Goal: Task Accomplishment & Management: Manage account settings

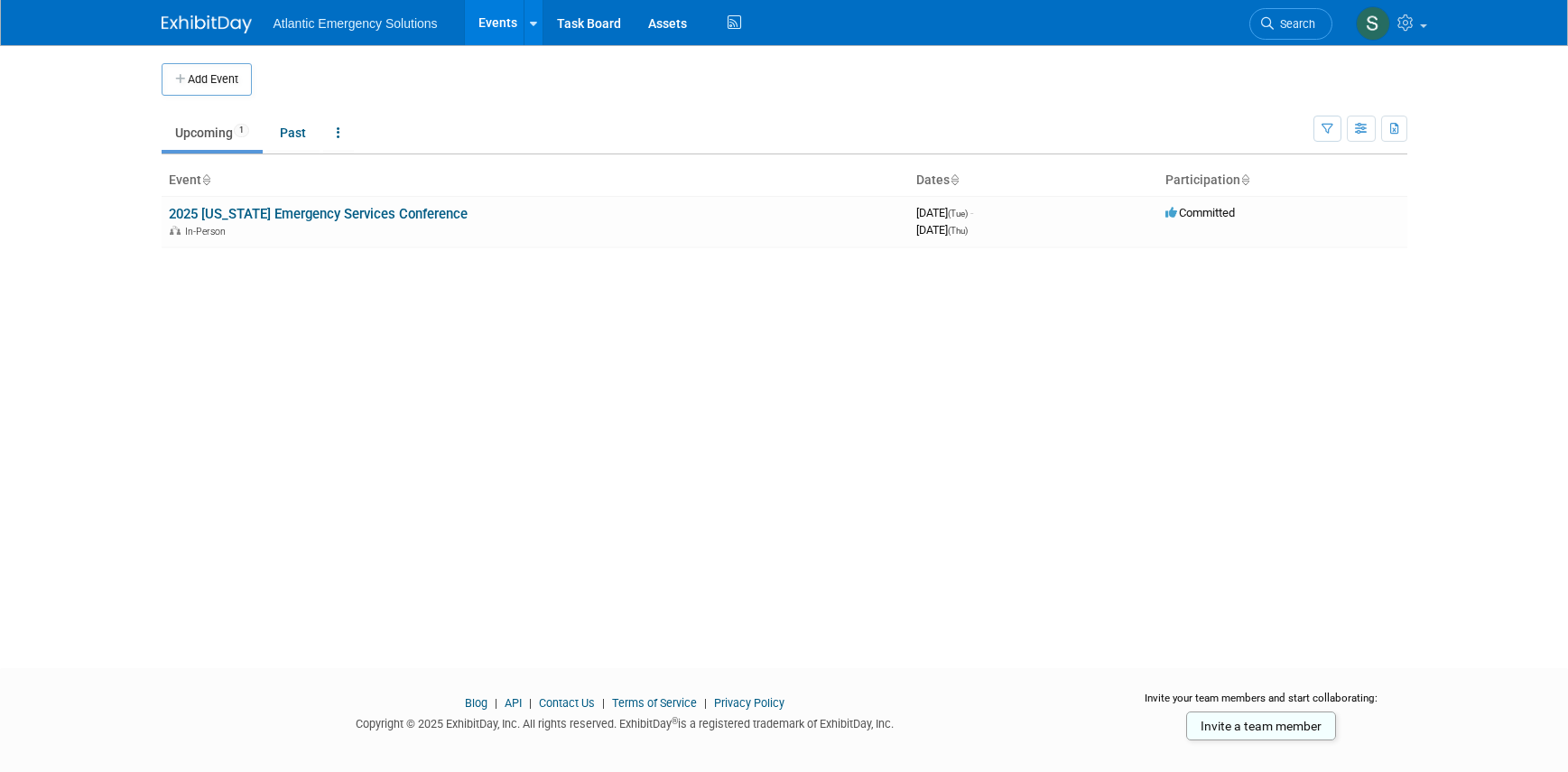
click at [1439, 342] on body "Atlantic Emergency Solutions Events Add Event Bulk Upload Events Shareable Even…" at bounding box center [784, 386] width 1568 height 772
click at [342, 211] on link "2025 [US_STATE] Emergency Services Conference" at bounding box center [318, 215] width 299 height 17
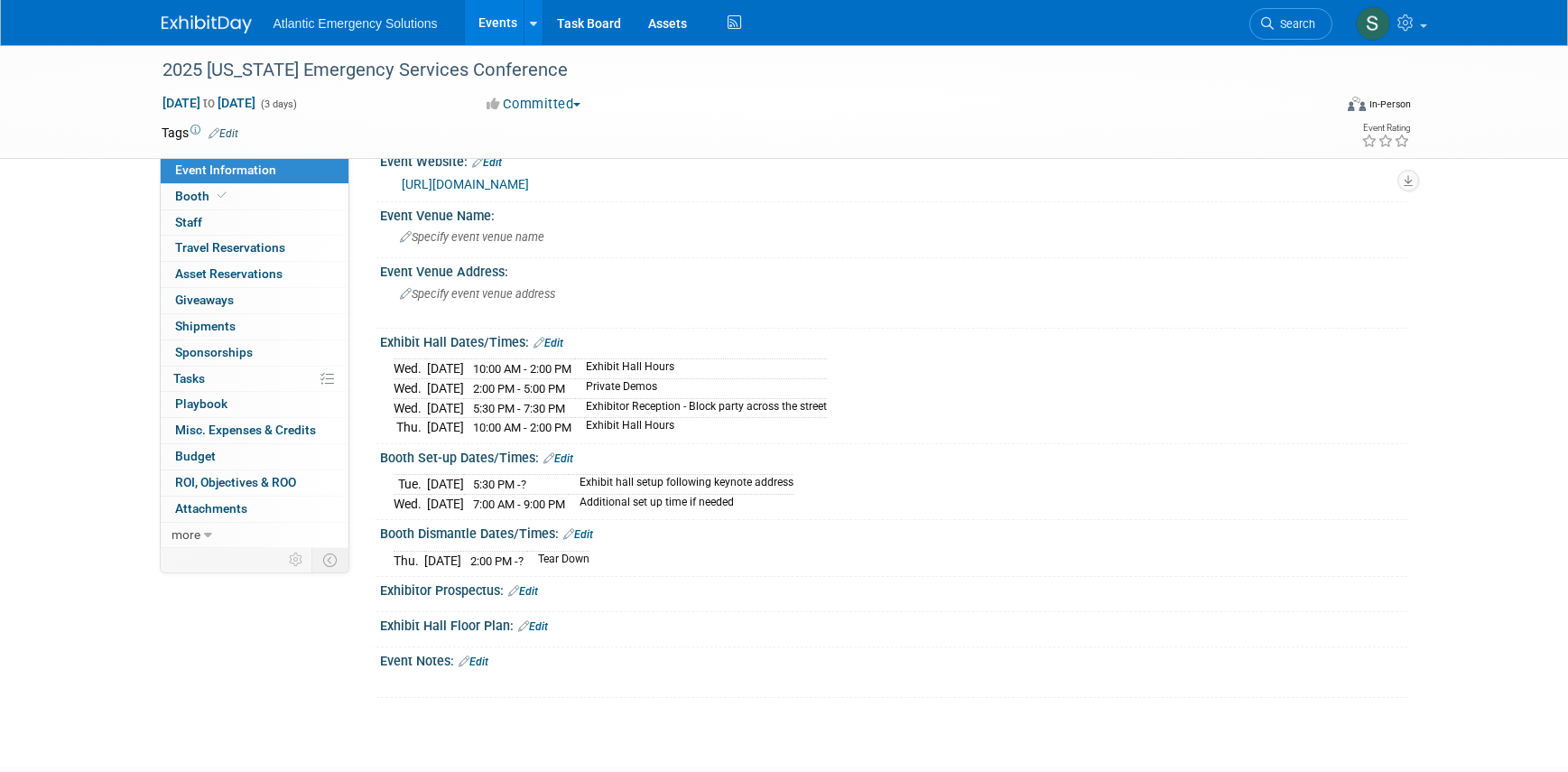
scroll to position [32, 0]
click at [206, 196] on span "Booth" at bounding box center [203, 196] width 56 height 15
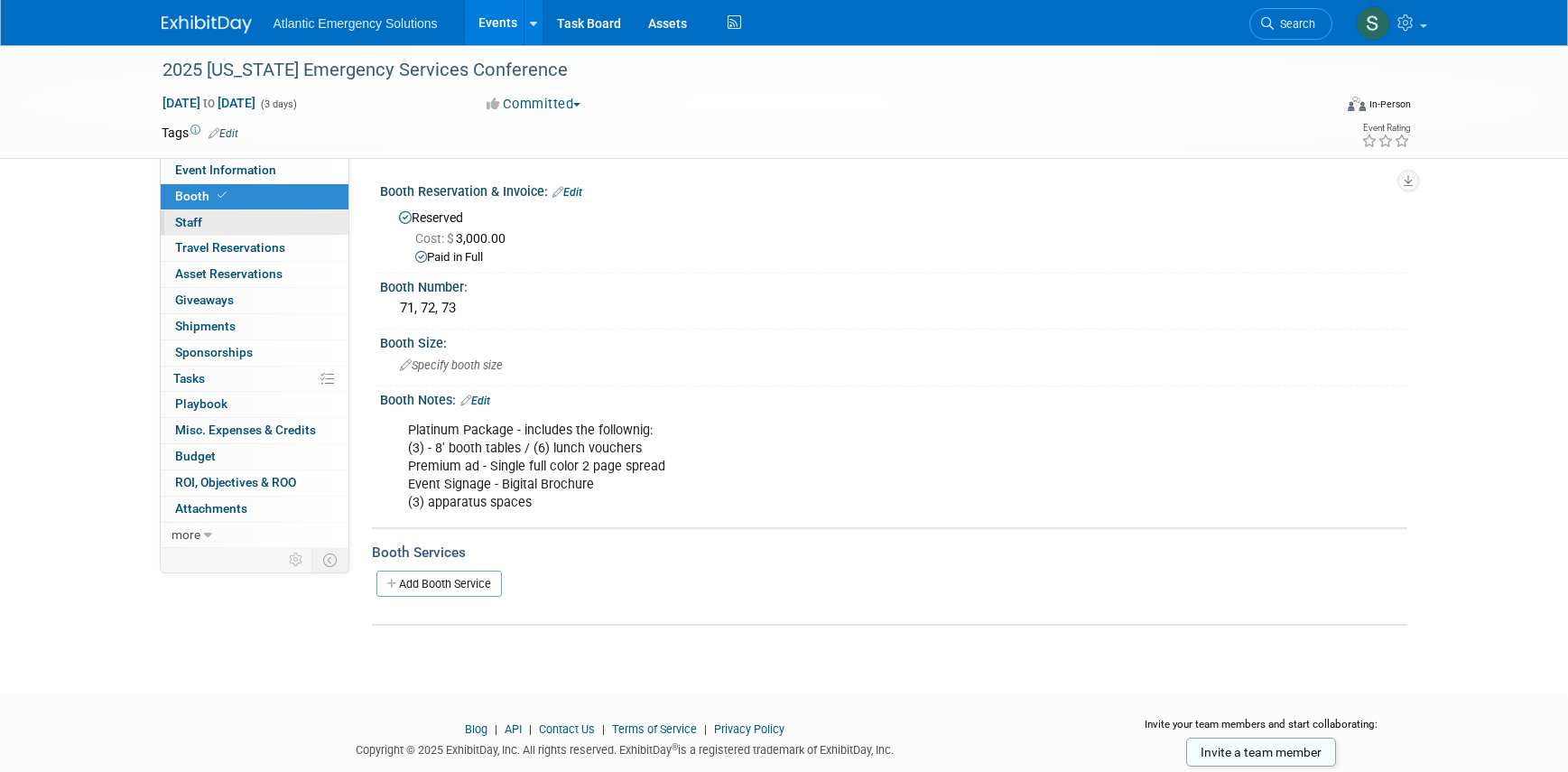
click at [190, 223] on span "Staff 0" at bounding box center [188, 222] width 27 height 15
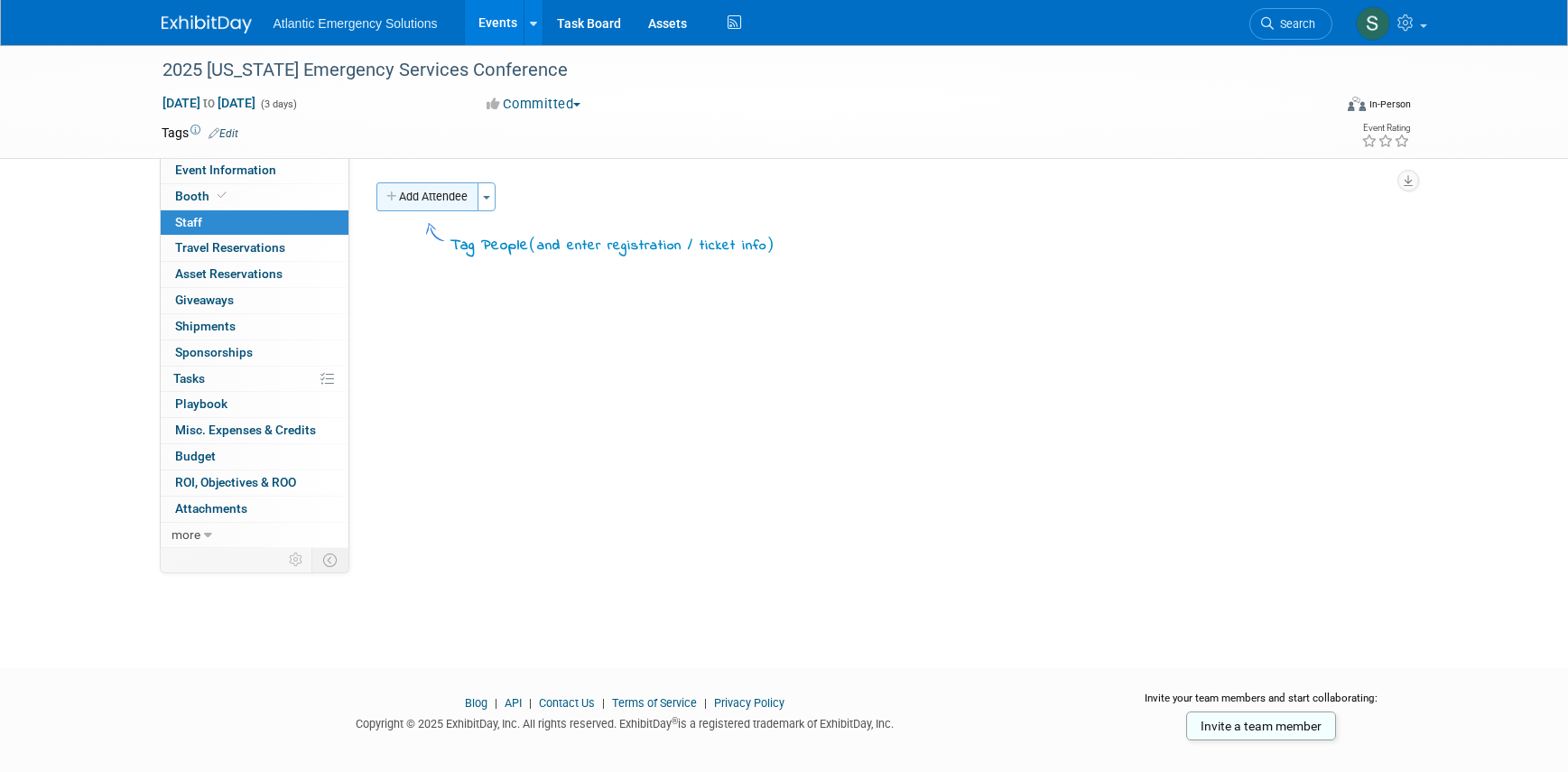
click at [458, 202] on button "Add Attendee" at bounding box center [427, 196] width 102 height 29
select select "ba0dc384-0cdf-4030-90c1-e567e17107a5"
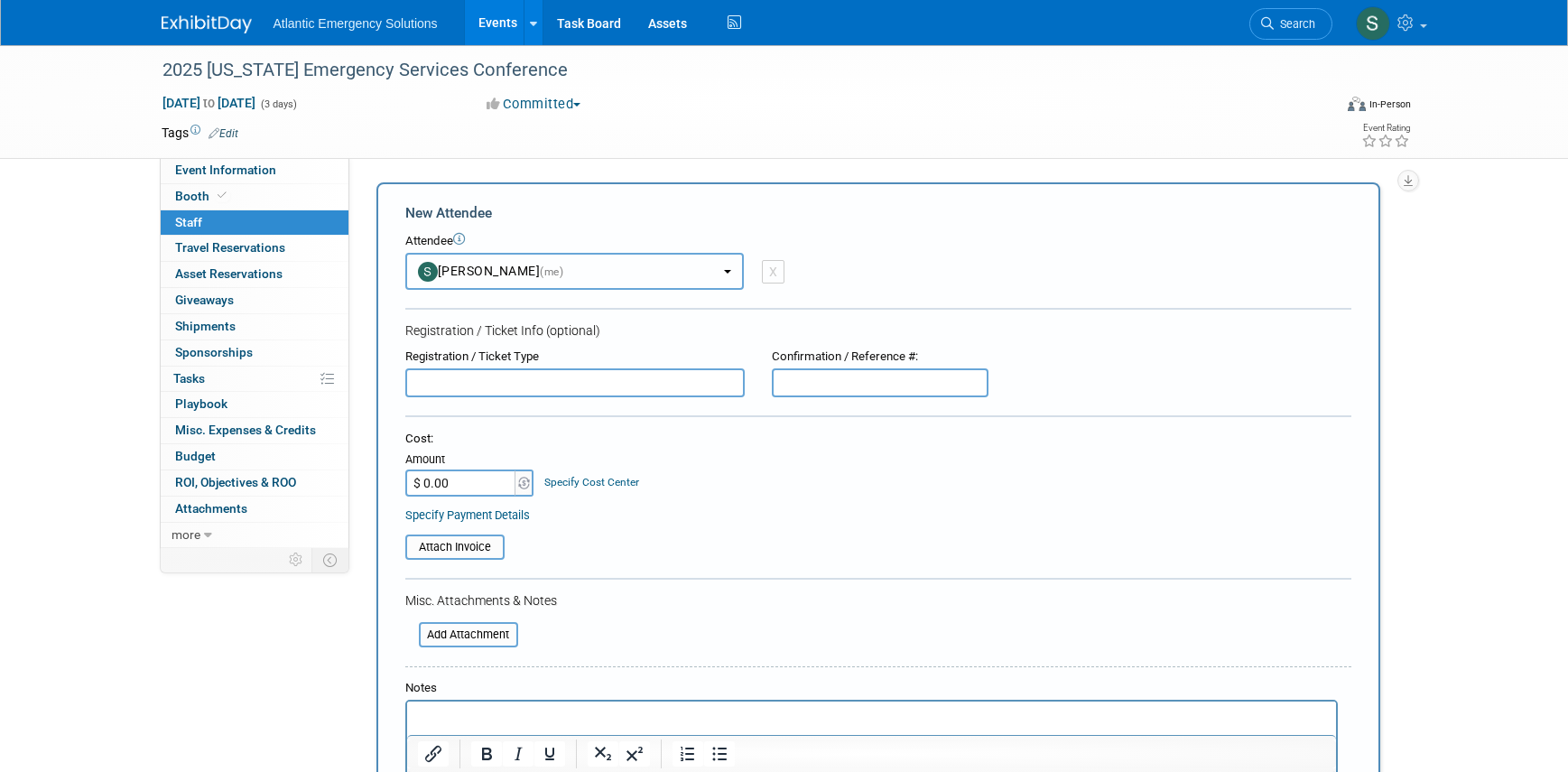
click at [724, 270] on b "button" at bounding box center [728, 272] width 7 height 4
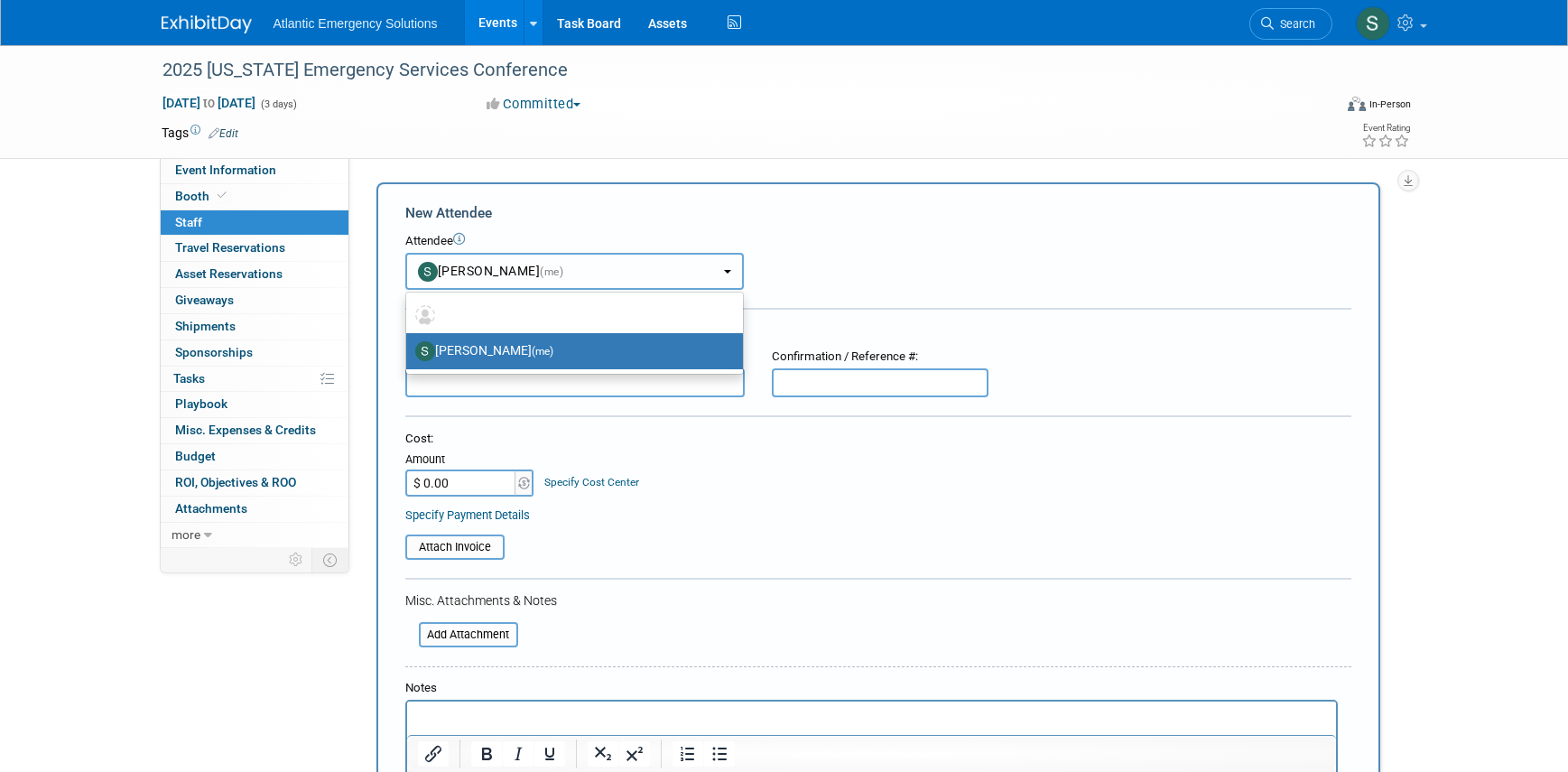
click at [724, 270] on b "button" at bounding box center [728, 272] width 7 height 4
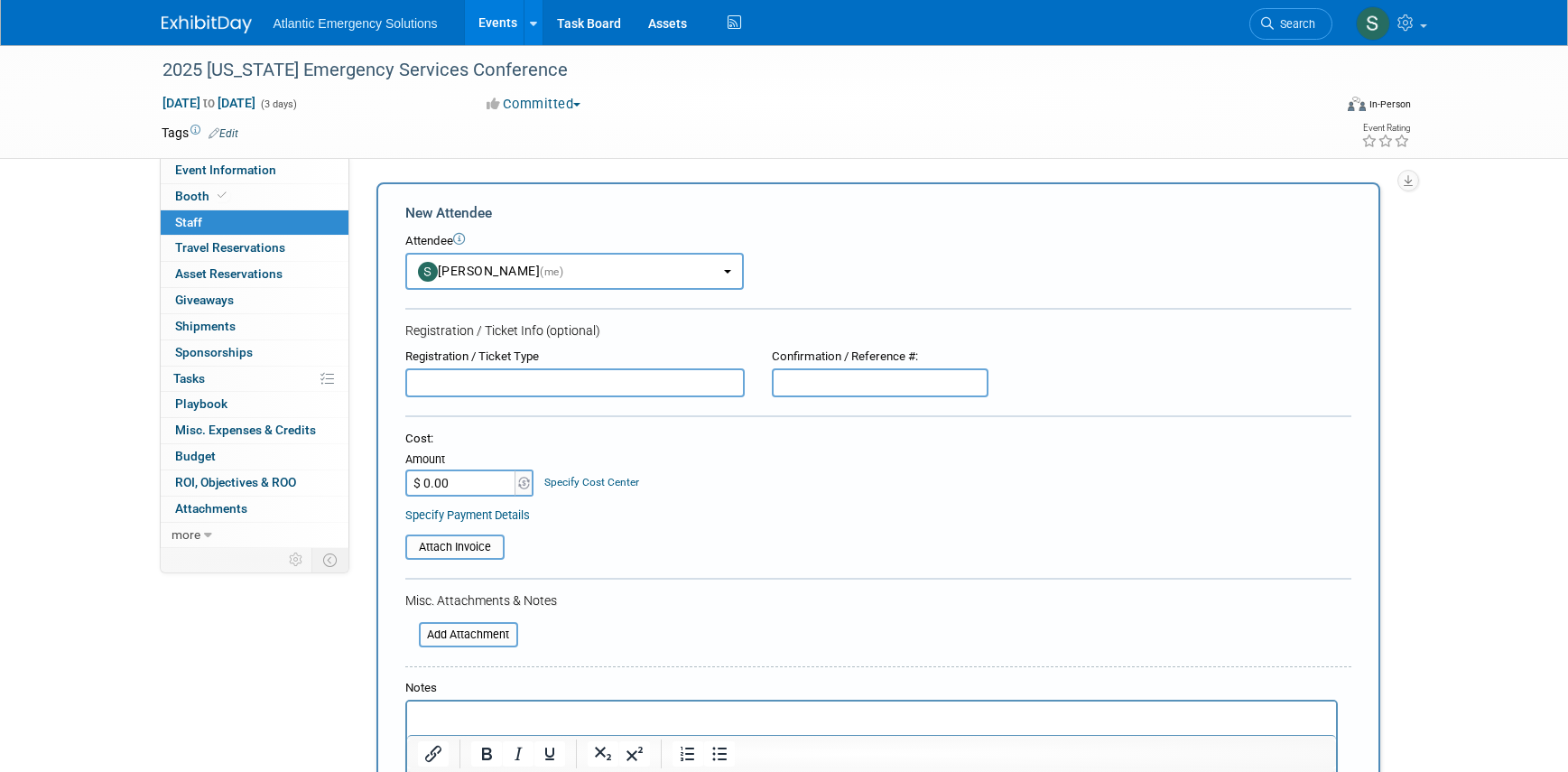
click at [193, 128] on icon at bounding box center [195, 131] width 10 height 10
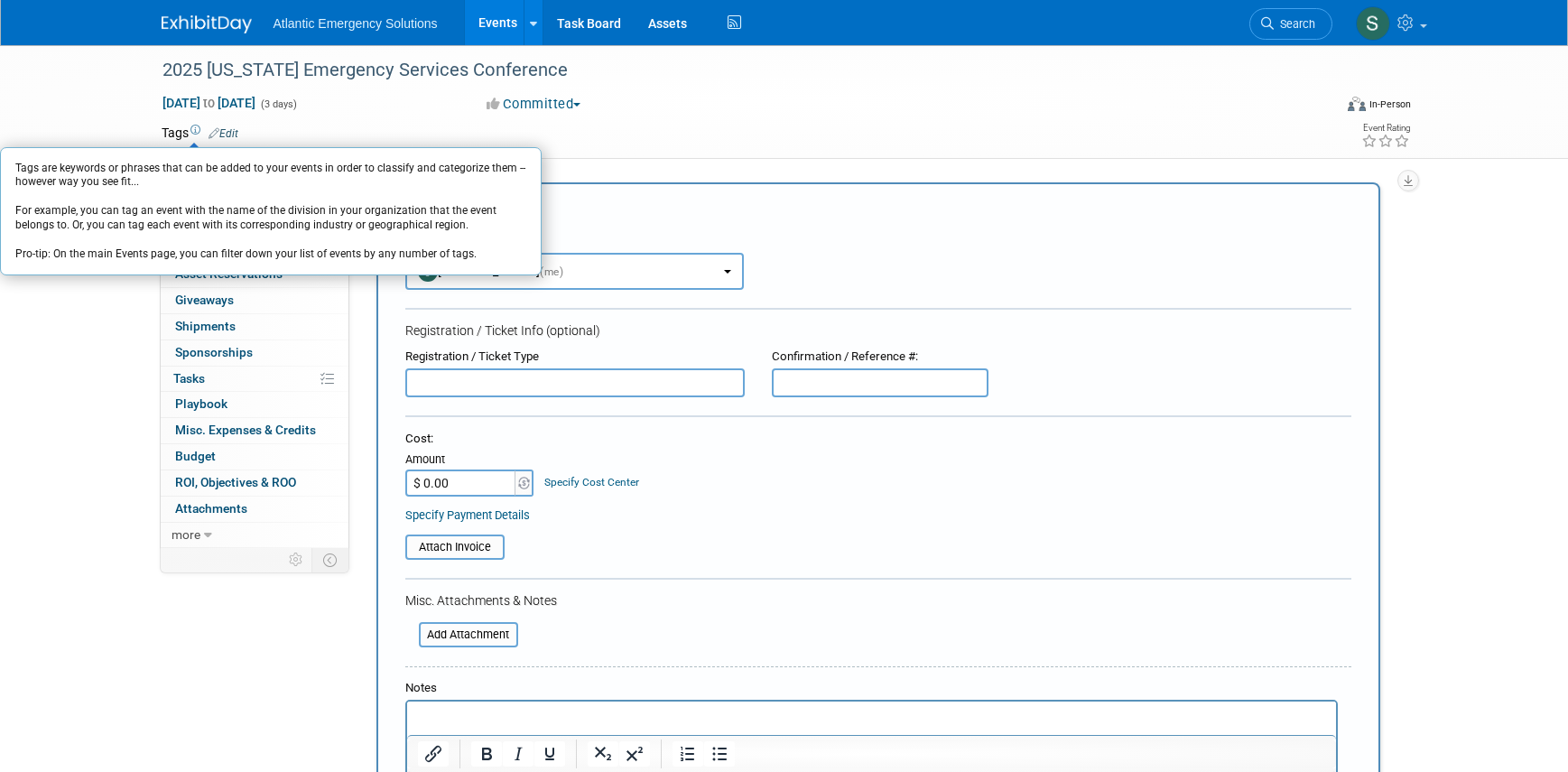
click at [193, 128] on icon at bounding box center [195, 131] width 10 height 10
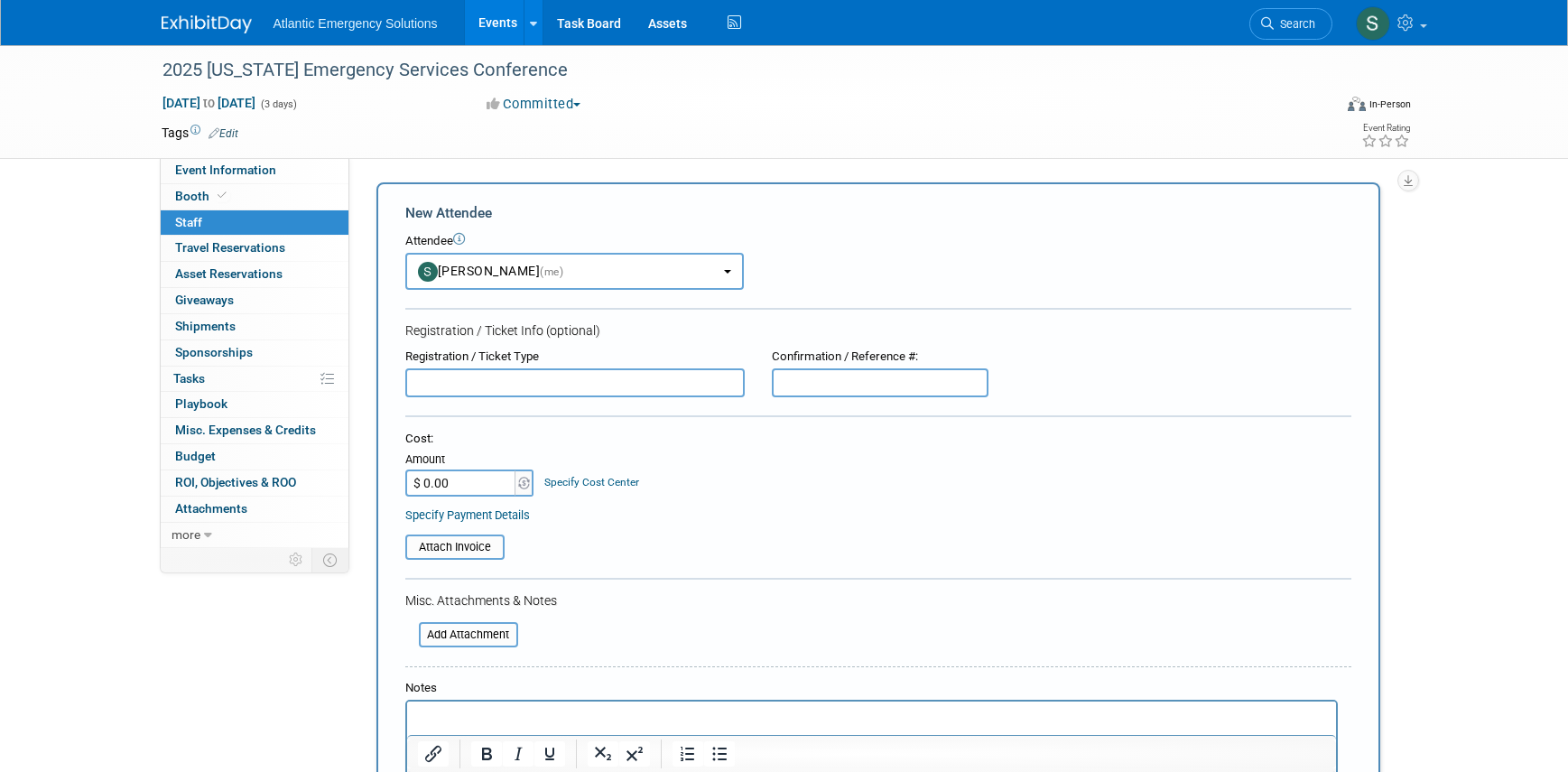
click at [689, 483] on div "Cost: Amount $ 0.00 Specify Cost Center Cost Center -- Not Specified --" at bounding box center [878, 464] width 946 height 66
click at [678, 273] on button "Stephanie Hood (me)" at bounding box center [574, 271] width 339 height 37
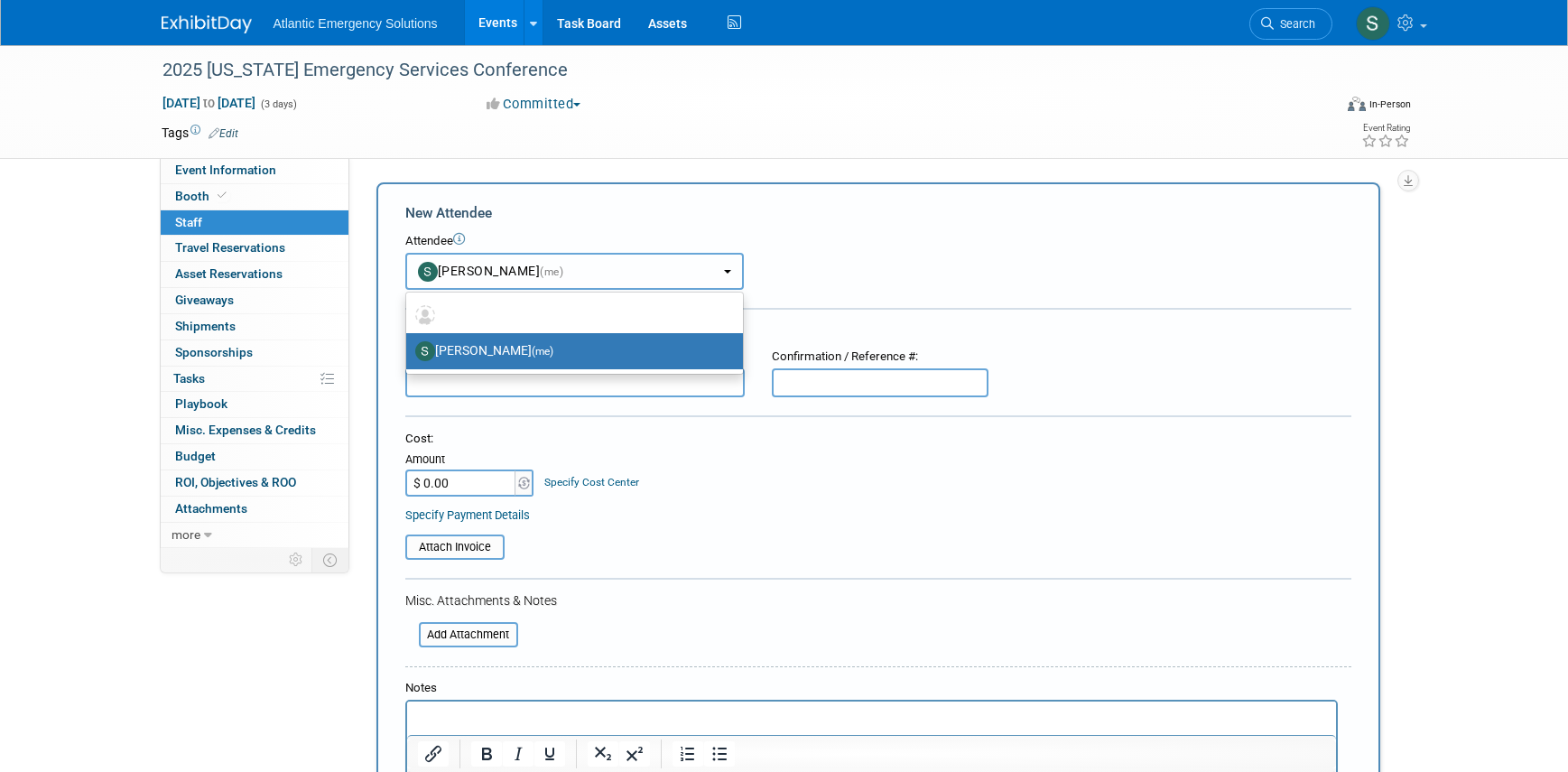
click at [678, 273] on button "Stephanie Hood (me)" at bounding box center [574, 271] width 339 height 37
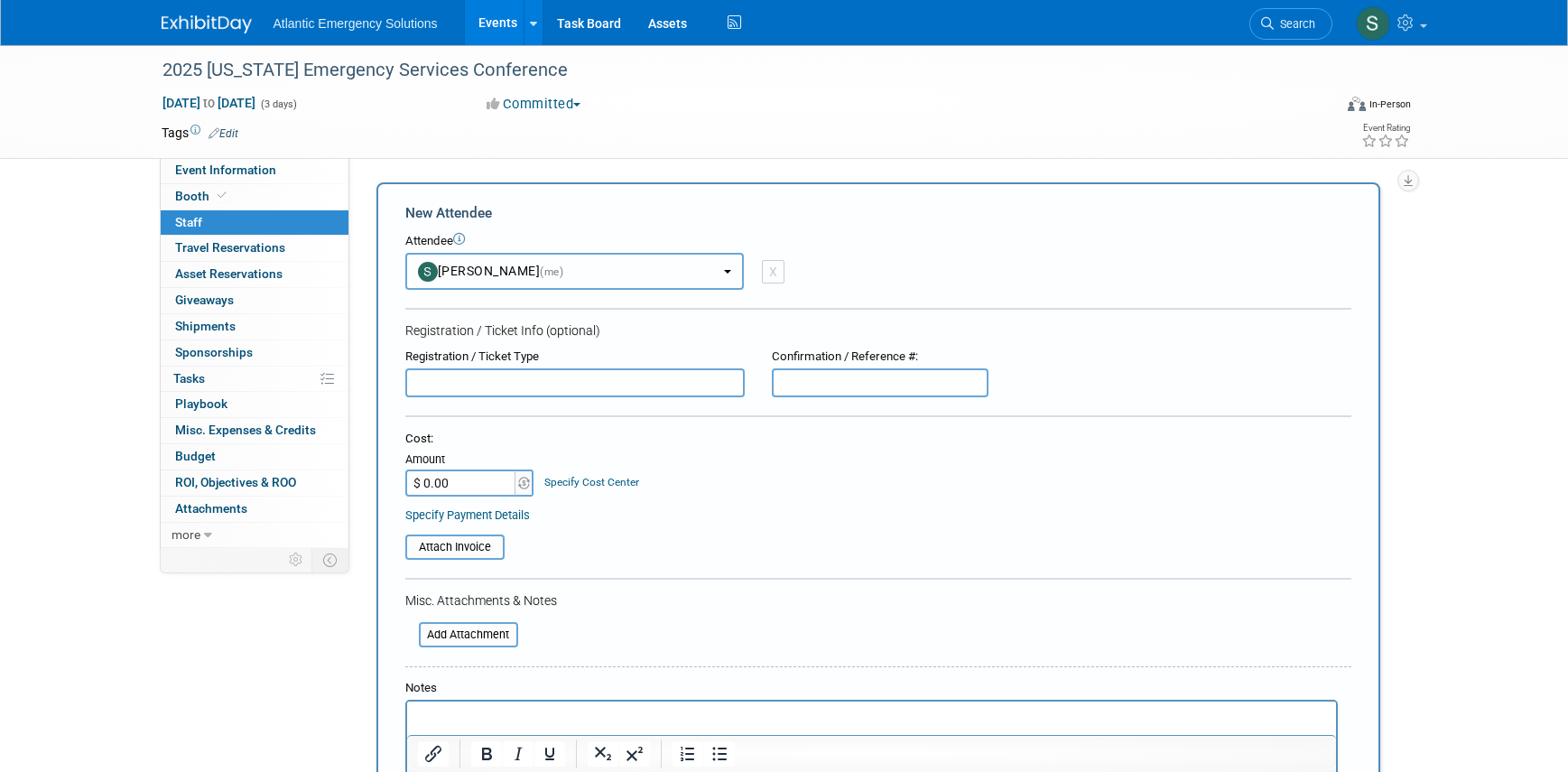
click at [734, 270] on button "Stephanie Hood (me)" at bounding box center [574, 271] width 339 height 37
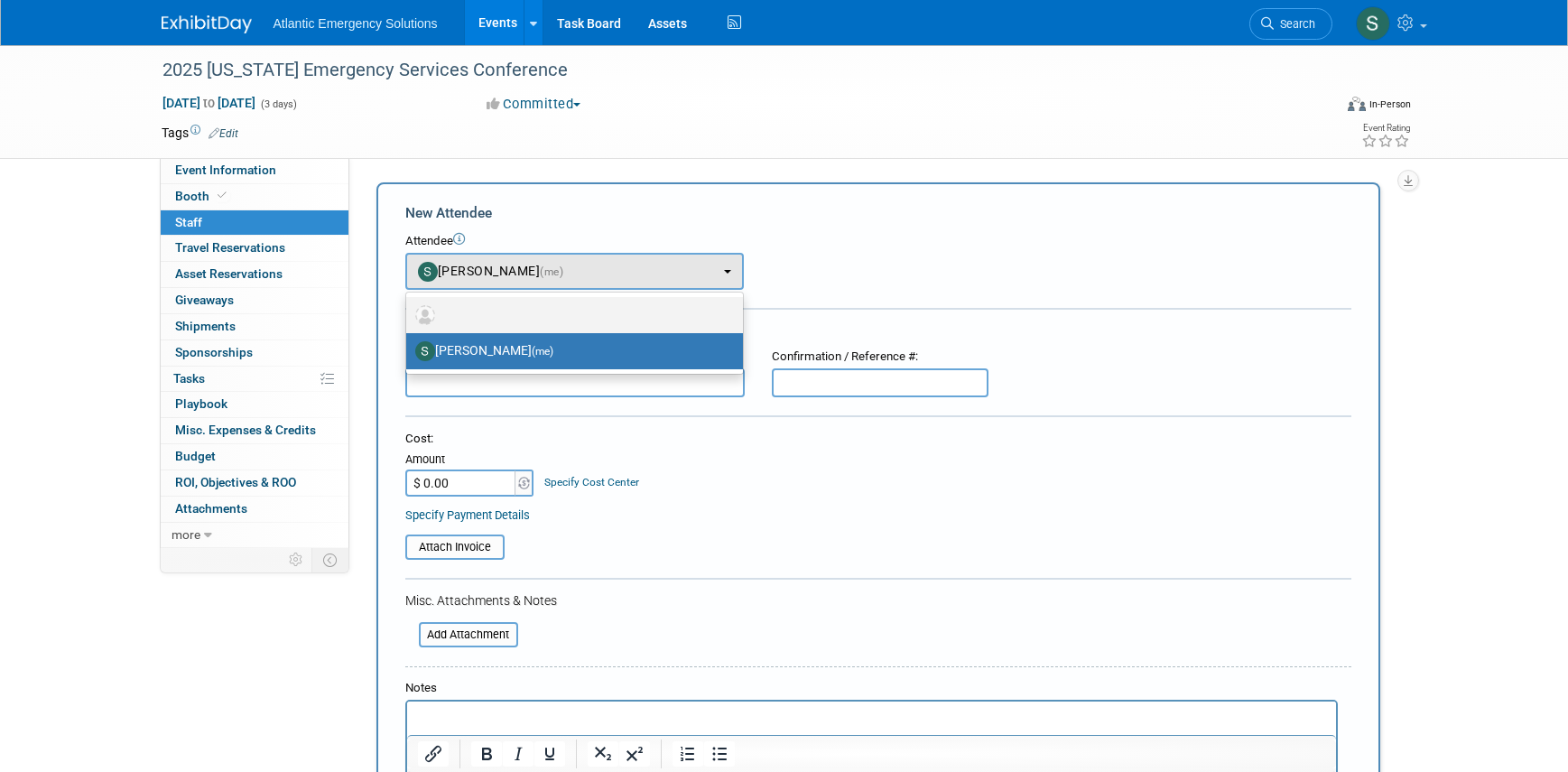
click at [436, 316] on label at bounding box center [570, 315] width 310 height 29
click at [409, 316] on input "radio" at bounding box center [402, 313] width 12 height 12
select select
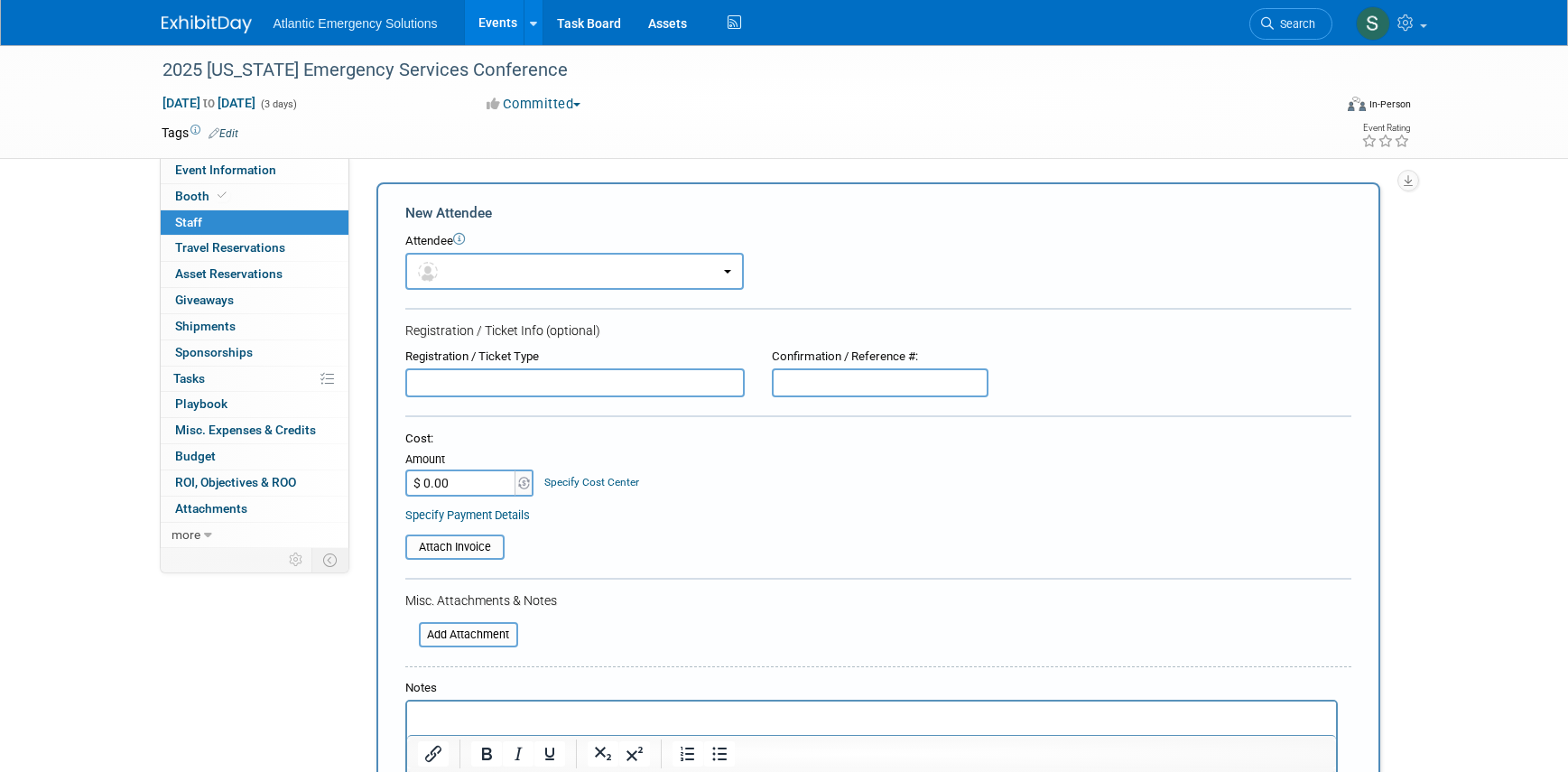
click at [743, 276] on span "<img src="https://www.exhibitday.com/Images/Unassigned-User-Icon.png" style="wi…" at bounding box center [574, 270] width 339 height 15
click at [725, 272] on b "button" at bounding box center [728, 272] width 7 height 4
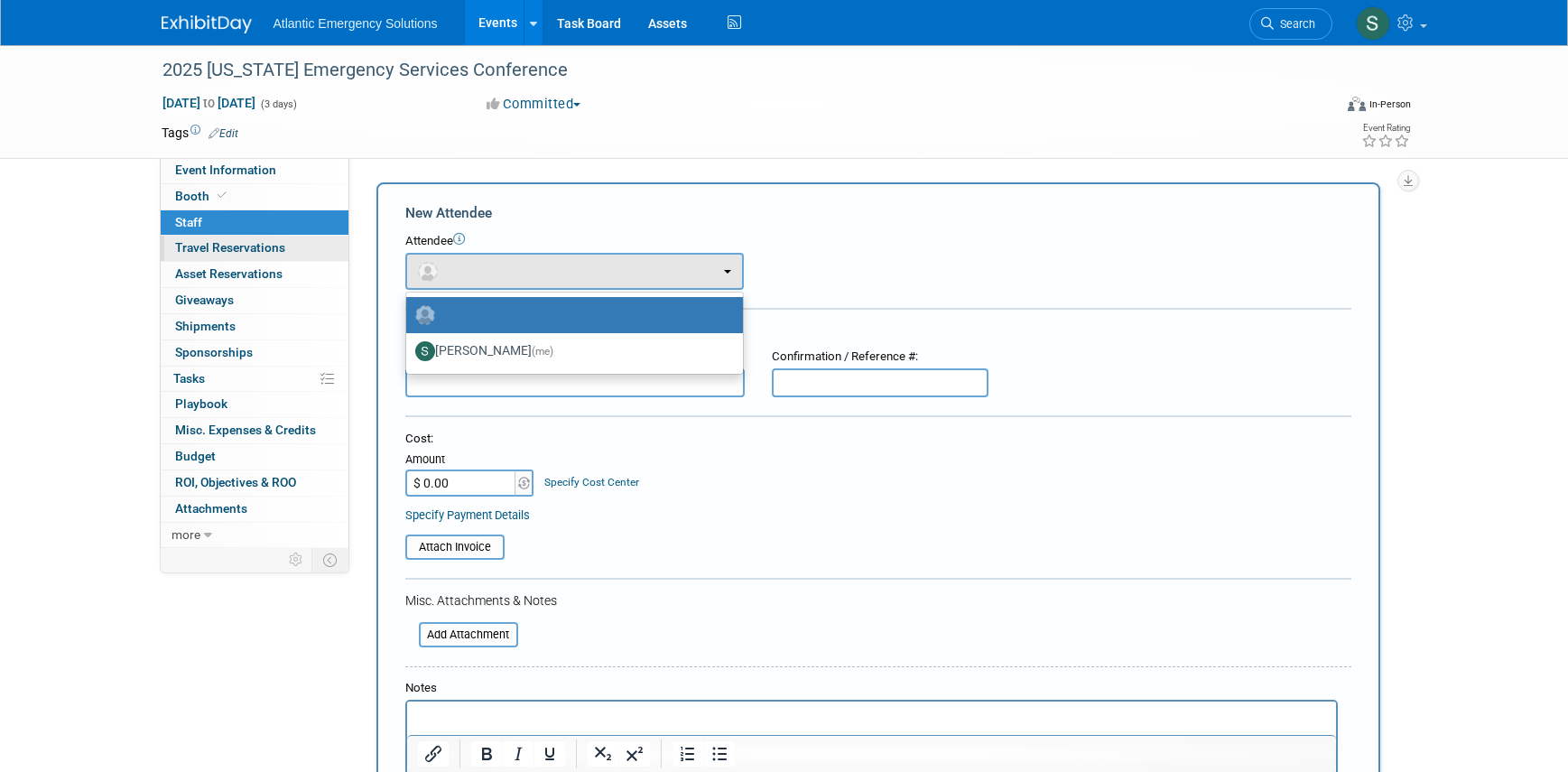
click at [214, 244] on span "Travel Reservations 0" at bounding box center [229, 248] width 110 height 15
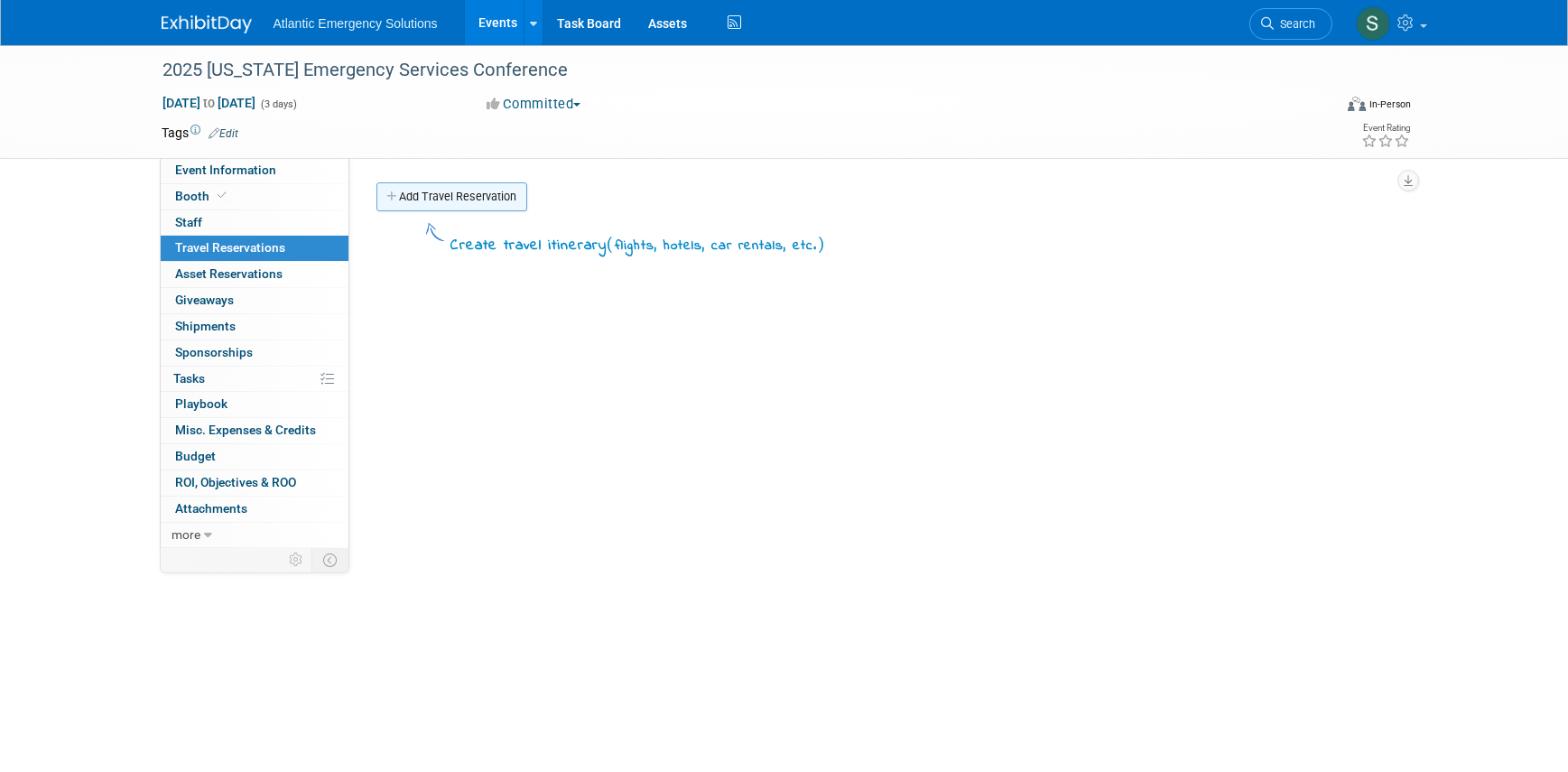
click at [442, 198] on link "Add Travel Reservation" at bounding box center [451, 196] width 151 height 29
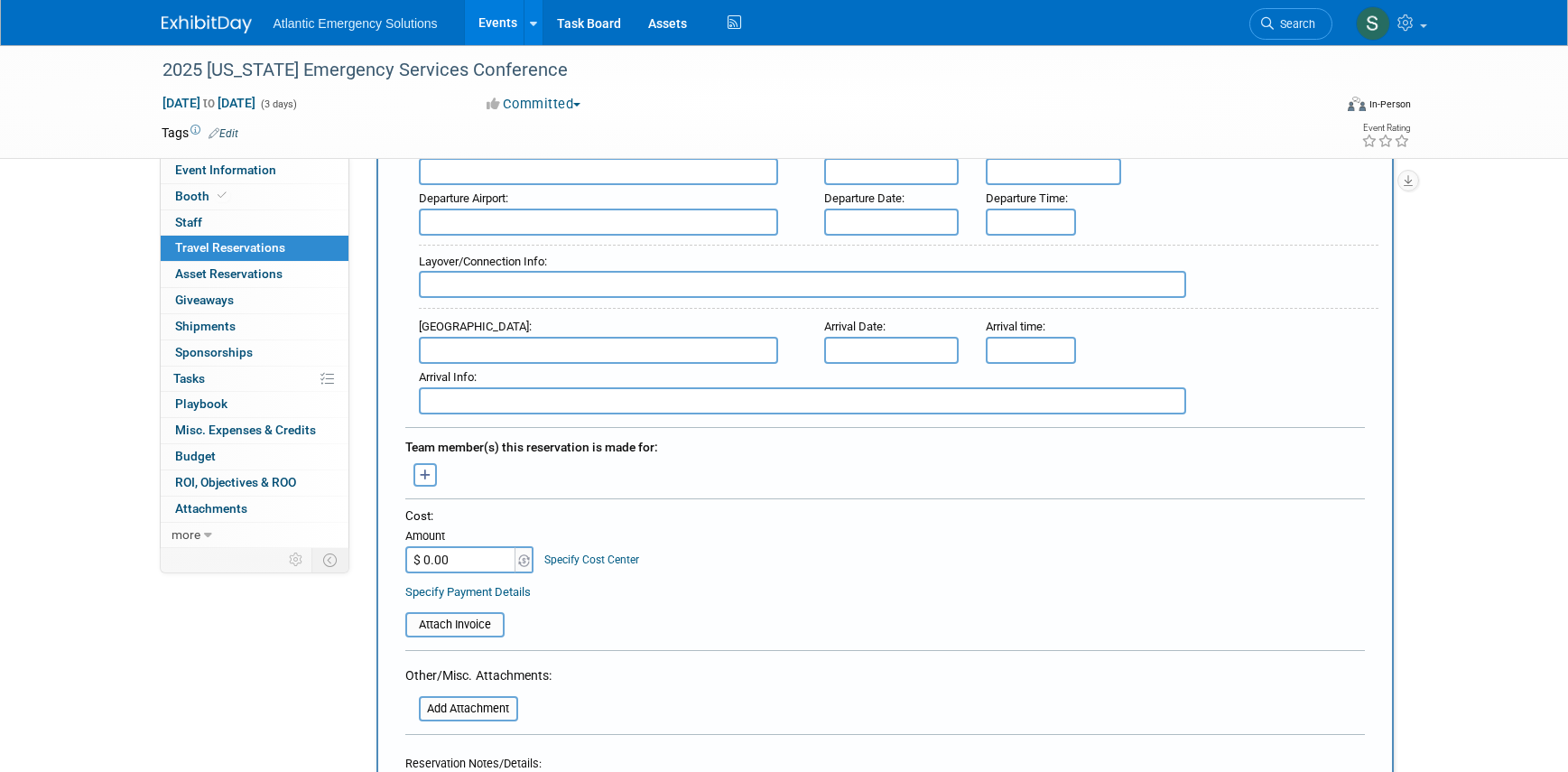
scroll to position [584, 0]
click at [430, 471] on icon "button" at bounding box center [426, 474] width 12 height 12
click at [611, 579] on link "How to add other team members not listed here" at bounding box center [569, 576] width 241 height 22
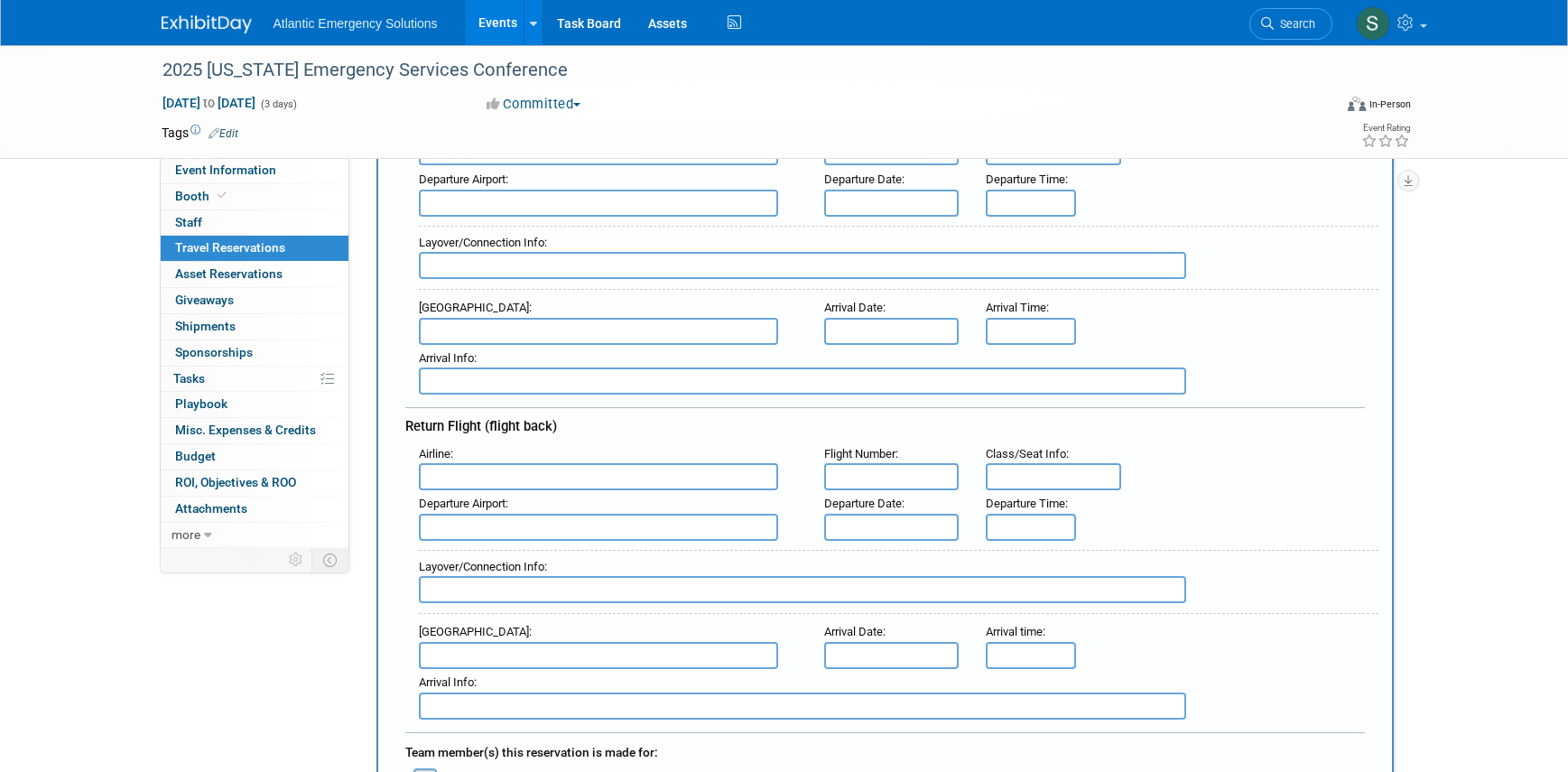
scroll to position [0, 0]
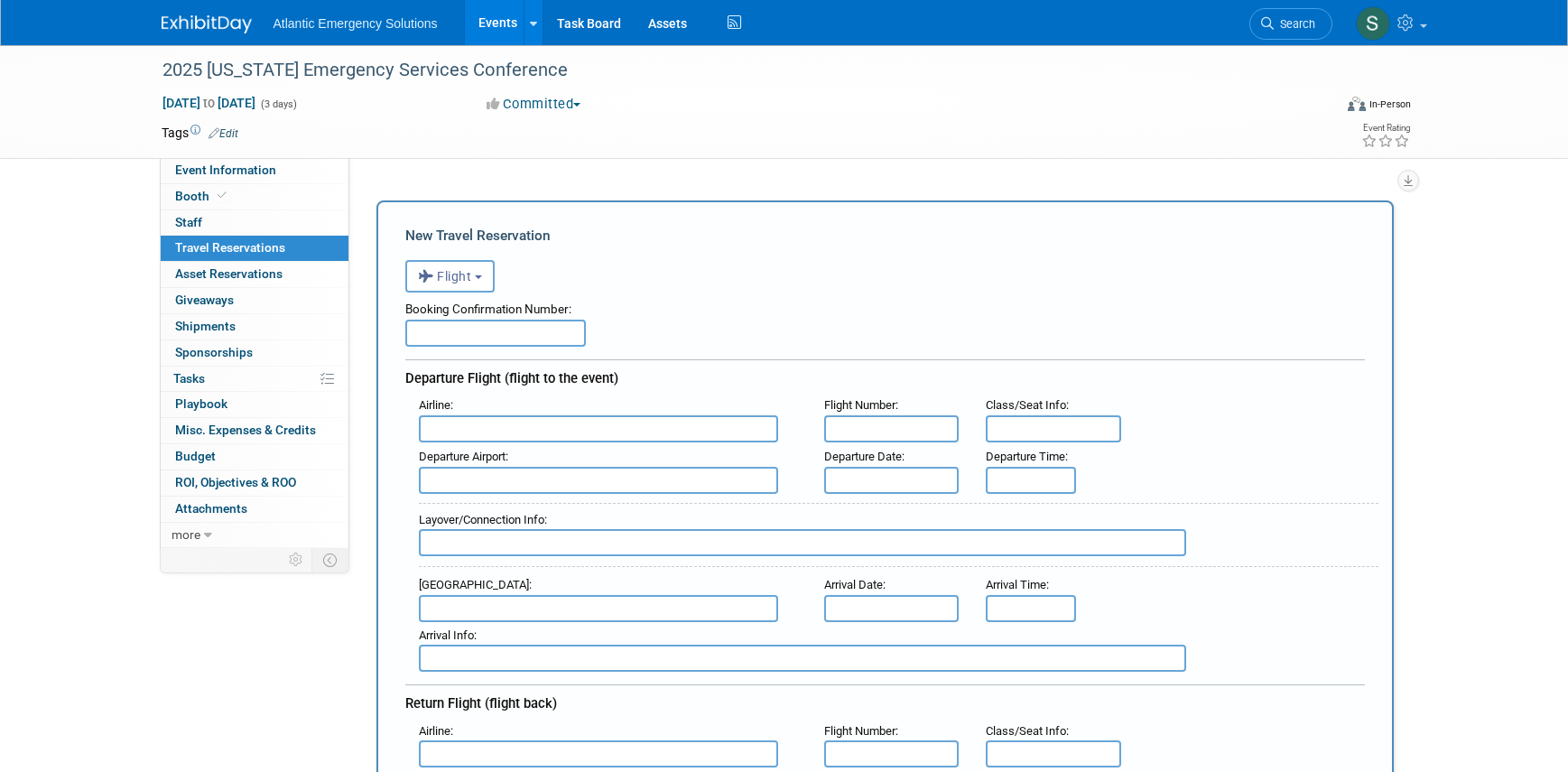
click at [1414, 26] on icon at bounding box center [1408, 23] width 20 height 17
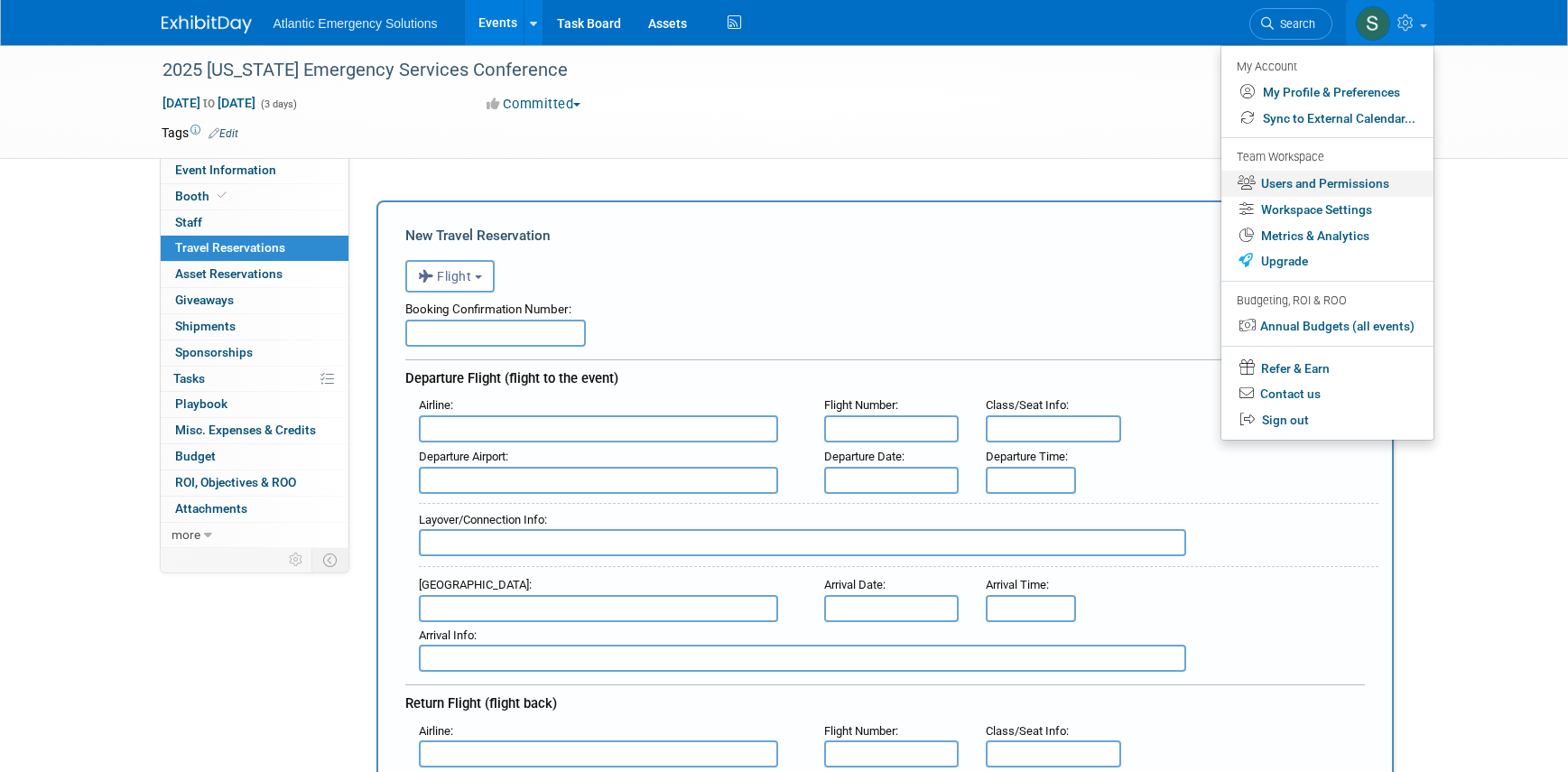
click at [1360, 187] on link "Users and Permissions" at bounding box center [1327, 183] width 212 height 26
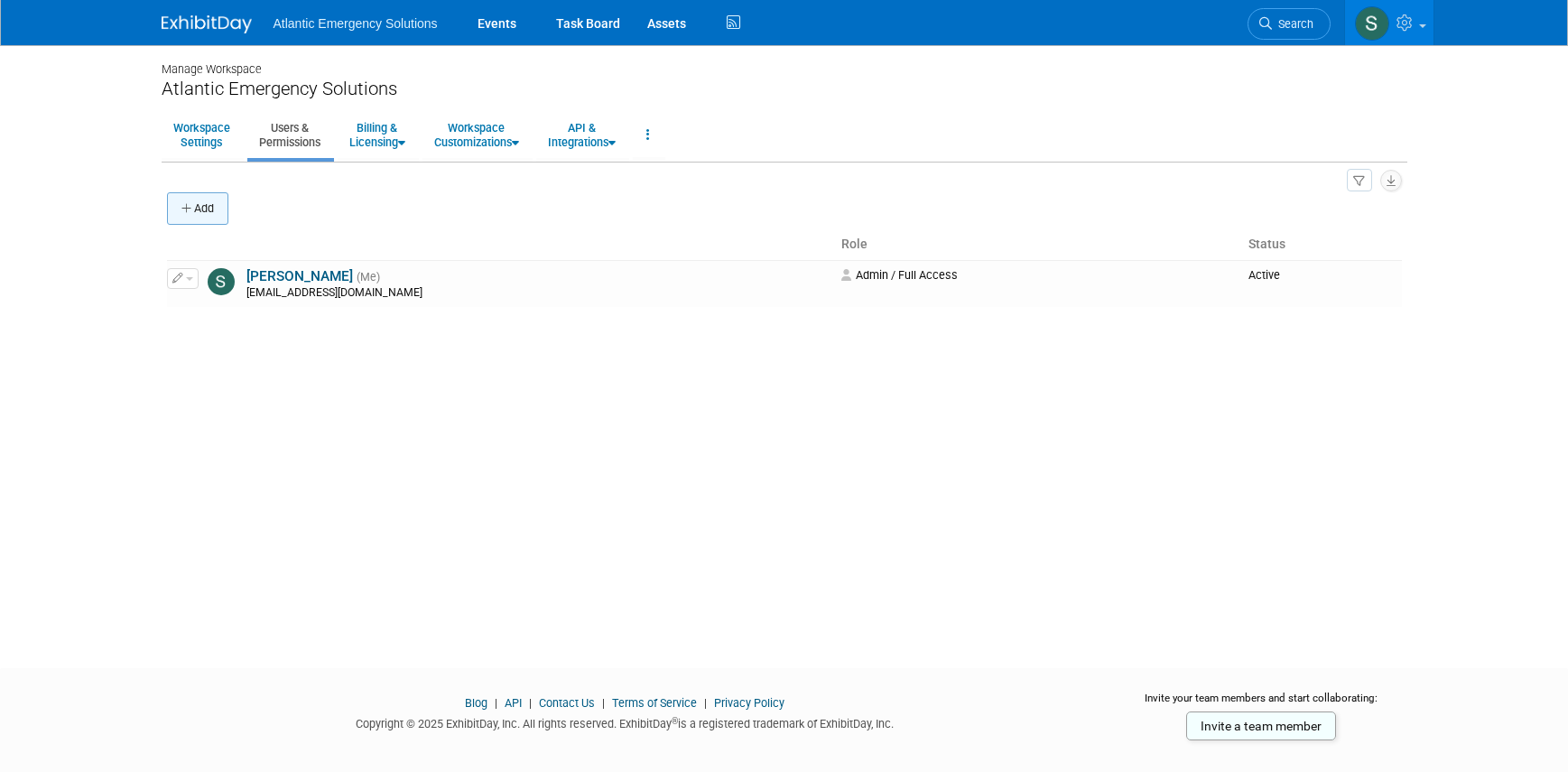
click at [181, 205] on icon "button" at bounding box center [188, 209] width 13 height 12
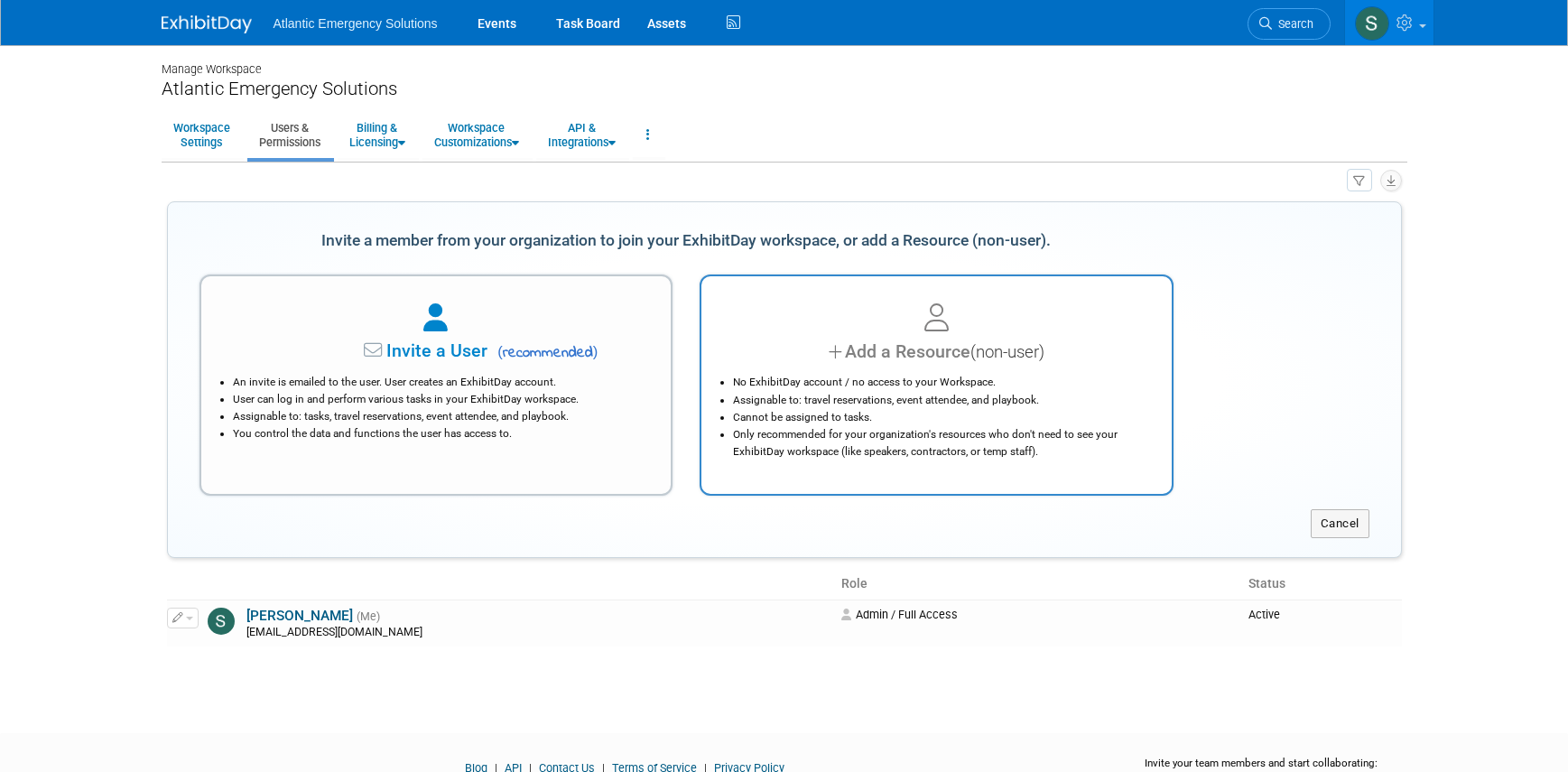
click at [911, 357] on div "Add a Resource (non-user)" at bounding box center [937, 352] width 426 height 26
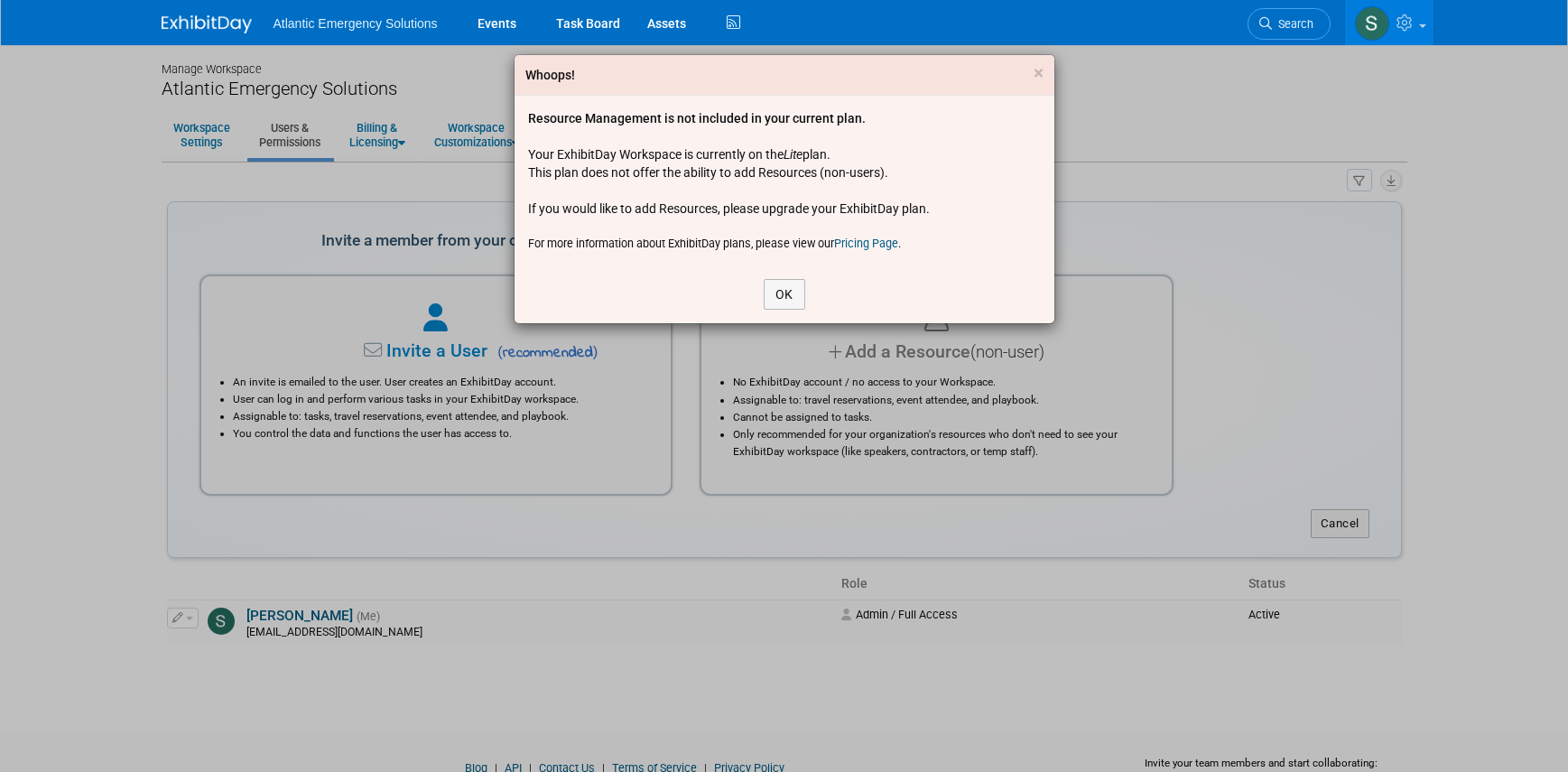
click at [883, 244] on link "Pricing Page" at bounding box center [866, 243] width 64 height 14
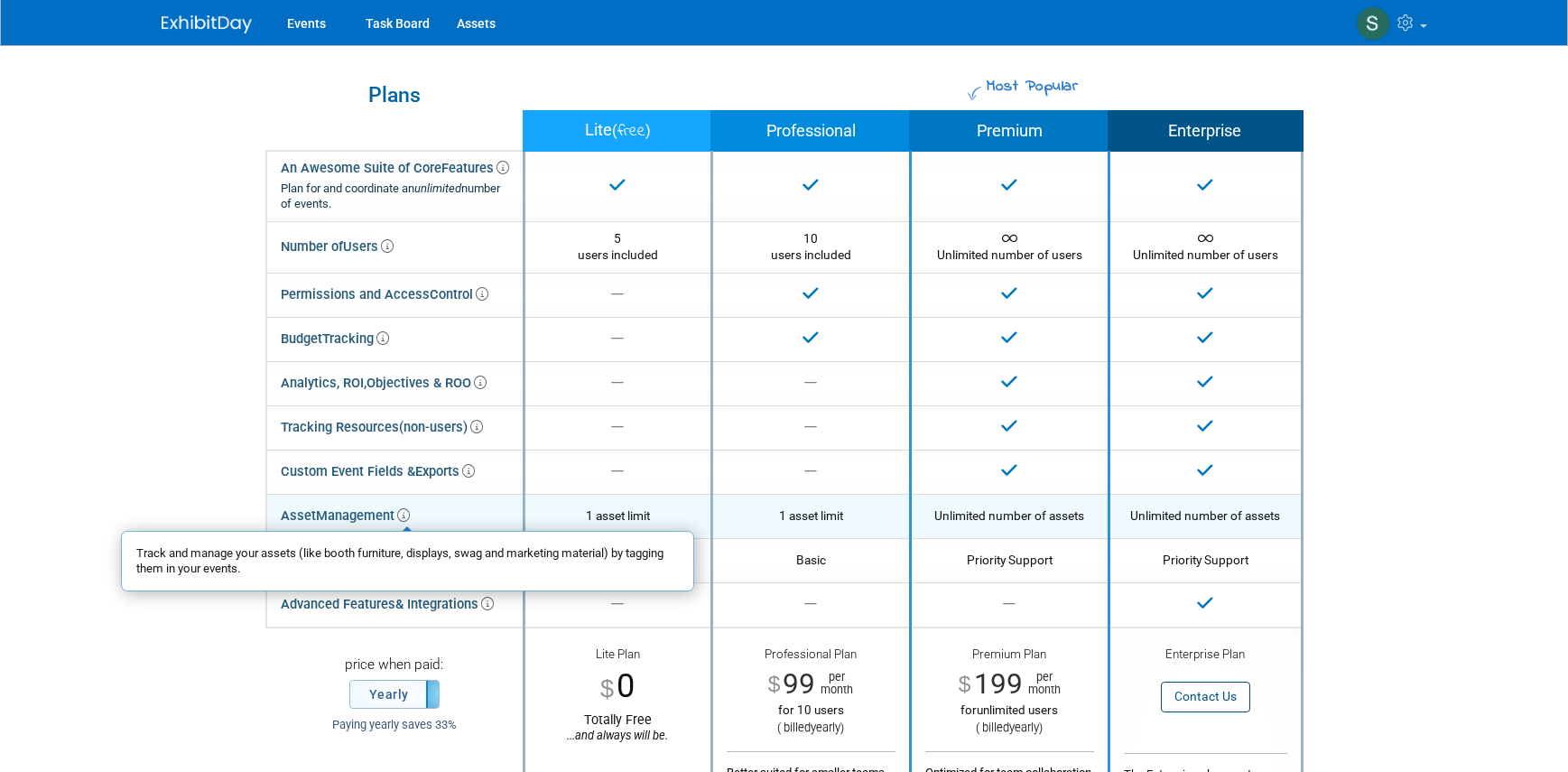
click at [406, 513] on icon at bounding box center [403, 516] width 13 height 13
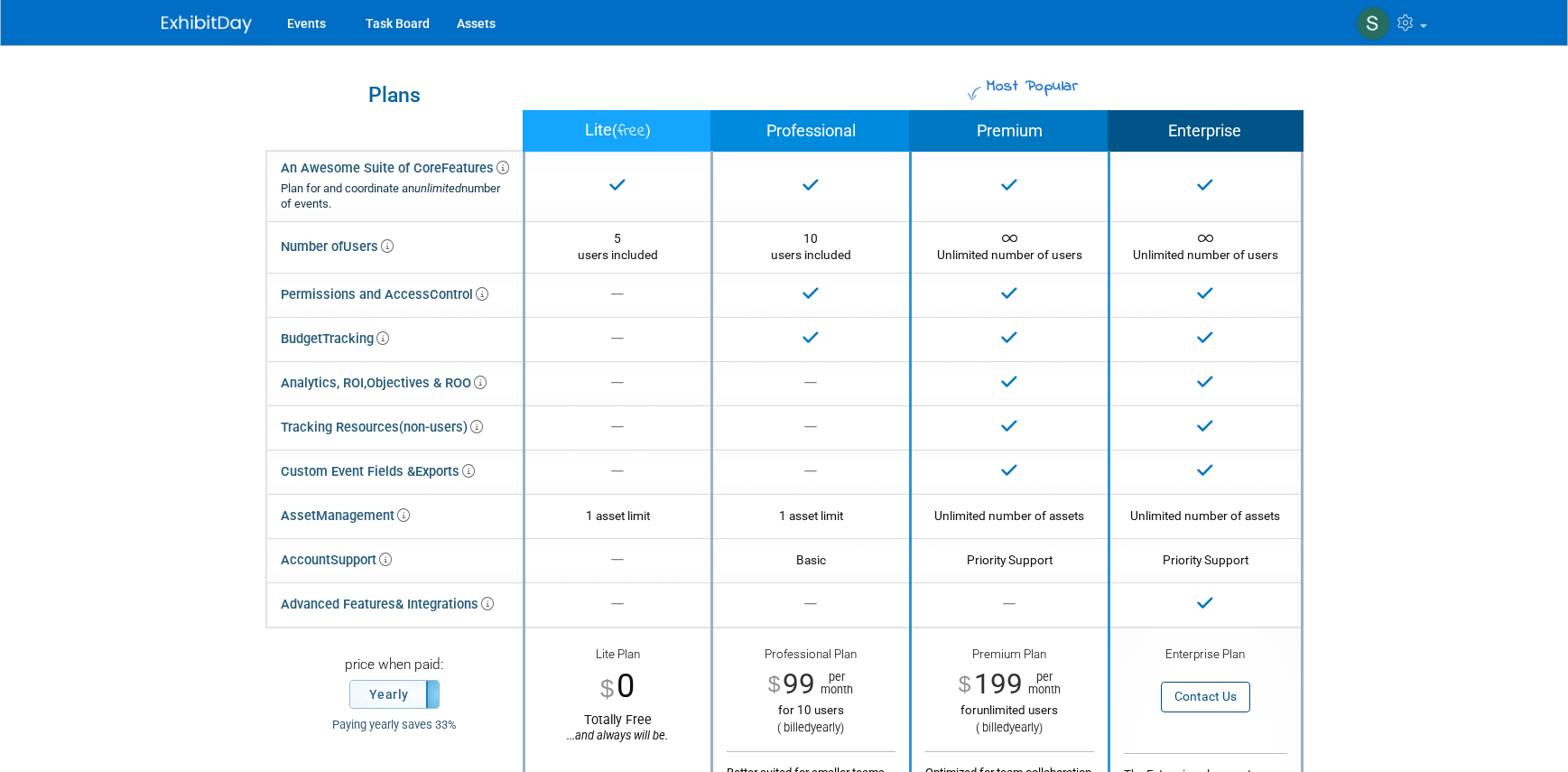
click at [167, 470] on div "Most Popular Plans Lite ( free ) Professional Premium Enterprise An Awesome Sui…" at bounding box center [784, 540] width 1246 height 990
click at [382, 25] on link "Task Board" at bounding box center [398, 22] width 92 height 45
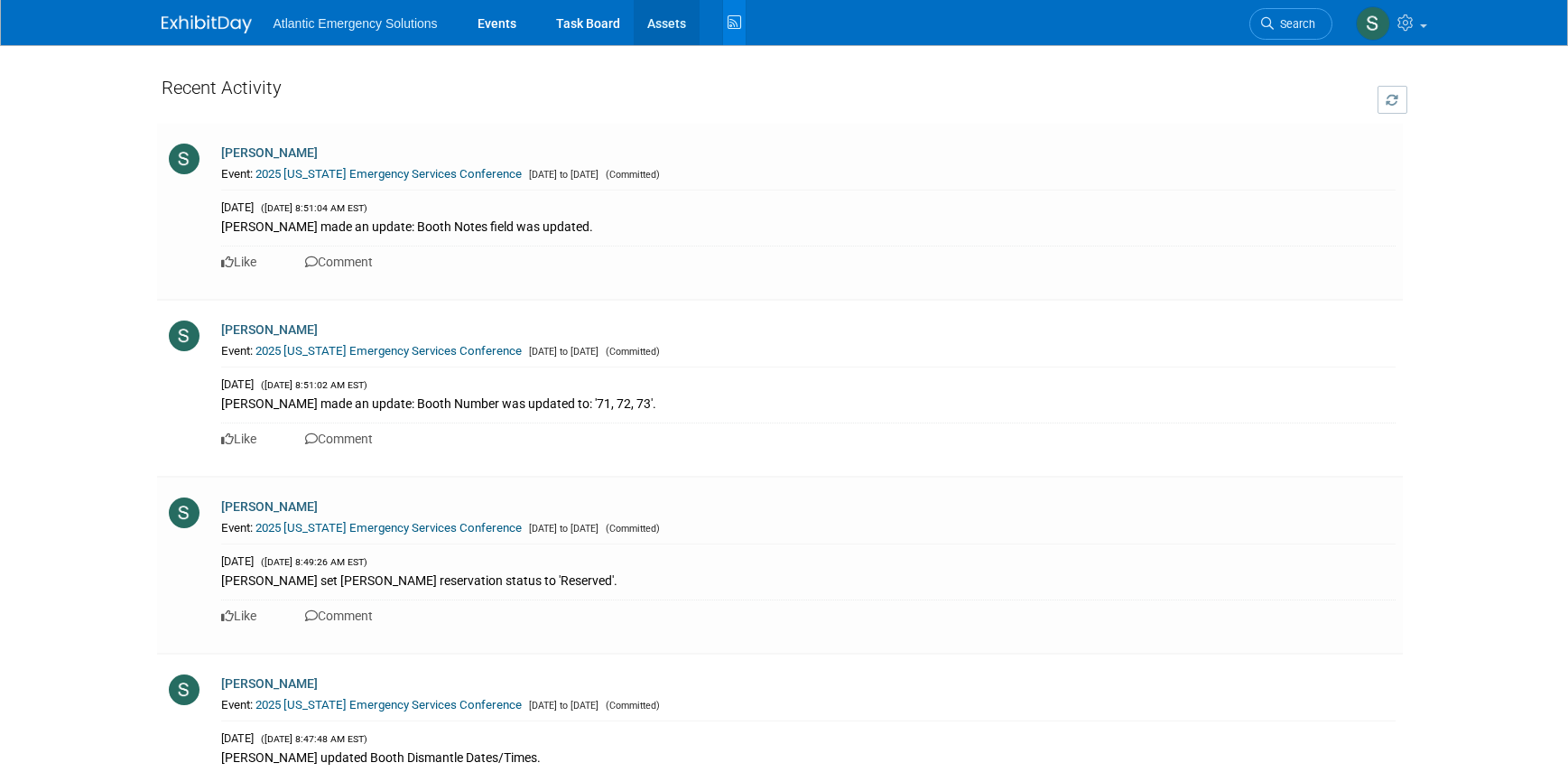
click at [659, 27] on link "Assets" at bounding box center [666, 22] width 66 height 45
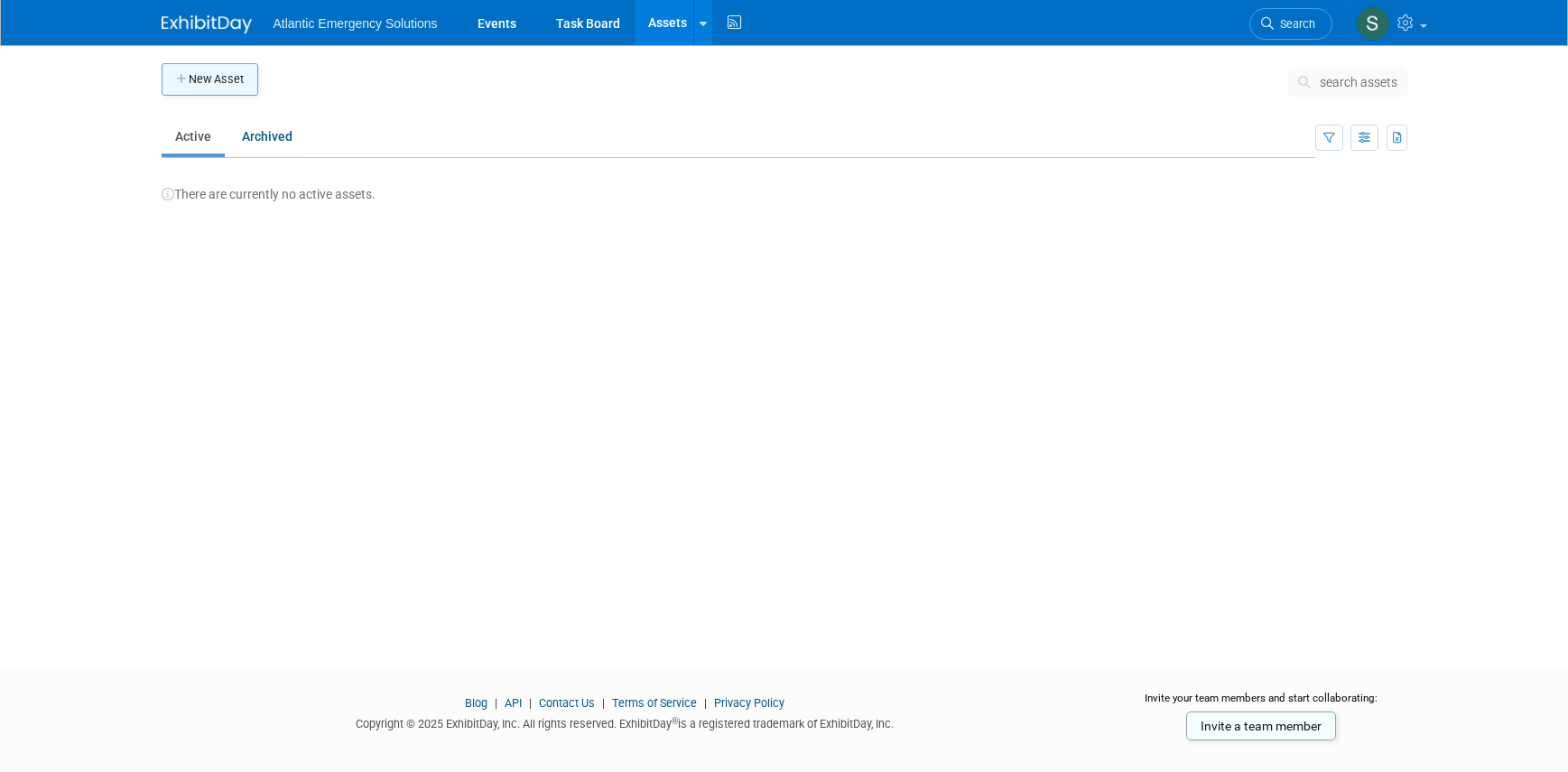
click at [227, 73] on button "New Asset" at bounding box center [210, 79] width 96 height 32
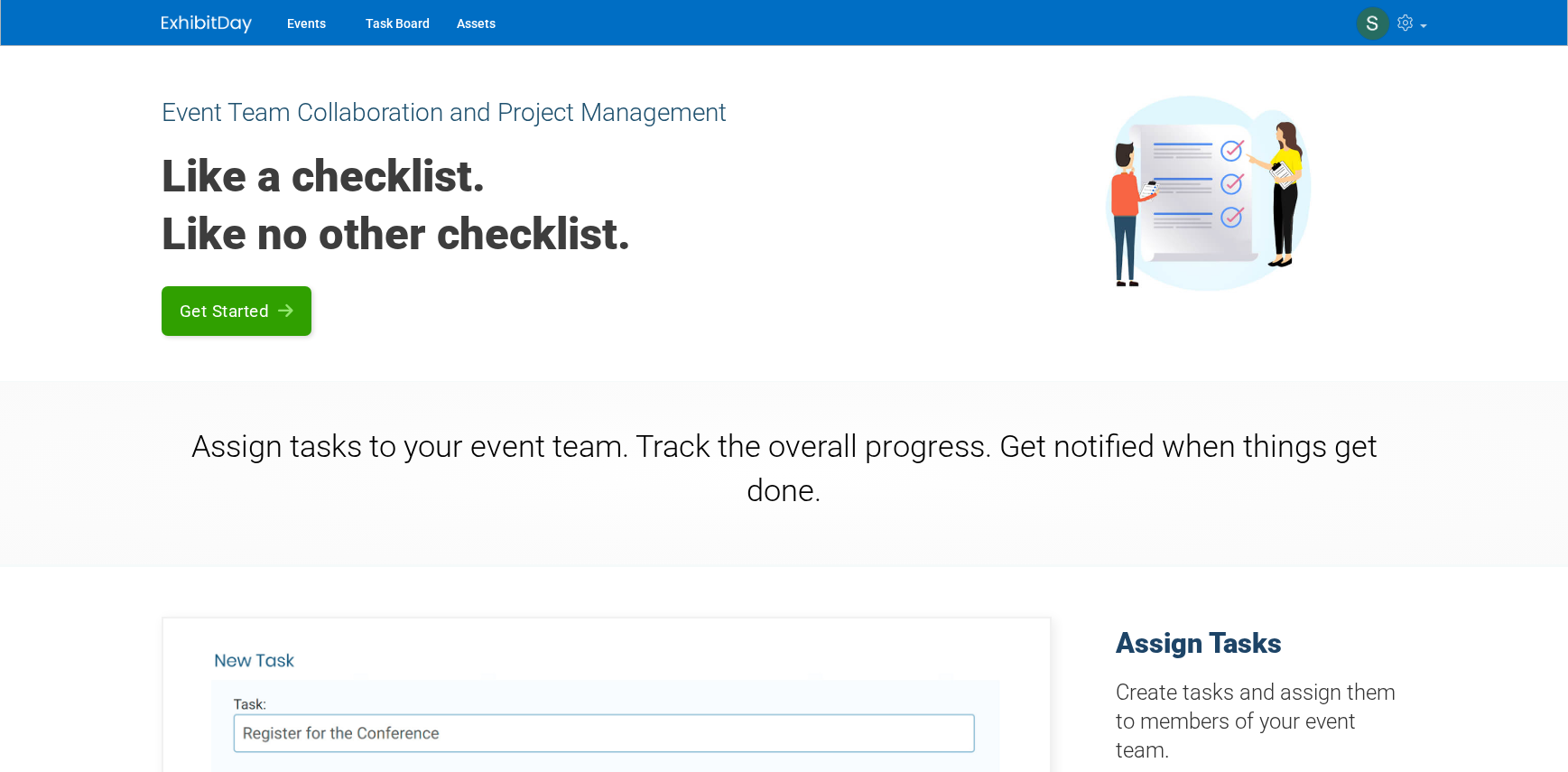
click at [181, 308] on link "Get Started" at bounding box center [237, 311] width 151 height 50
